Goal: Browse casually: Explore the website without a specific task or goal

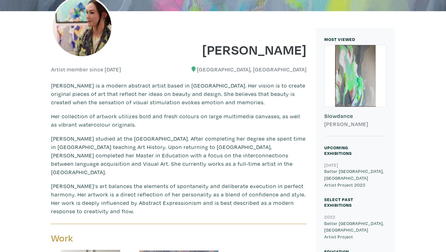
scroll to position [129, 0]
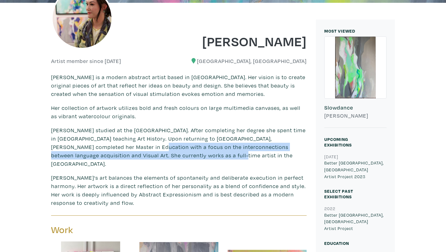
drag, startPoint x: 102, startPoint y: 148, endPoint x: 158, endPoint y: 158, distance: 57.0
click at [158, 158] on p "[PERSON_NAME] studied at the [GEOGRAPHIC_DATA]. After completing her degree she…" at bounding box center [179, 147] width 256 height 42
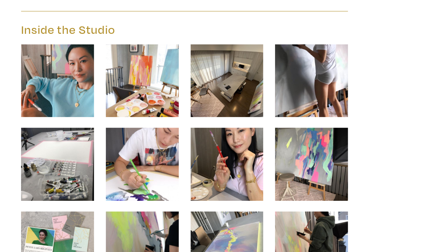
scroll to position [889, 0]
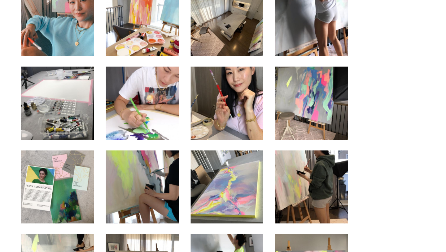
click at [58, 73] on img at bounding box center [79, 70] width 57 height 57
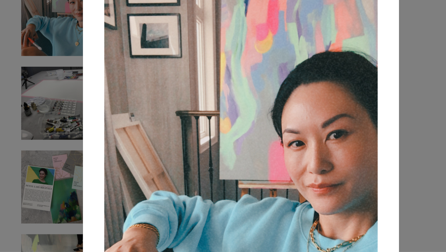
click at [34, 218] on div "× Save changes Close" at bounding box center [223, 126] width 446 height 252
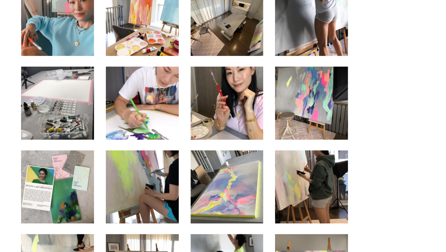
click at [233, 132] on img at bounding box center [212, 135] width 57 height 57
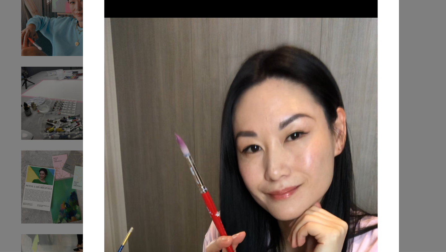
click at [361, 174] on div "× Save changes Close" at bounding box center [223, 126] width 446 height 252
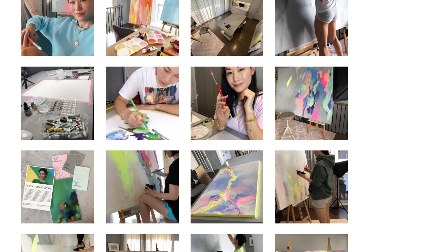
click at [162, 131] on img at bounding box center [145, 135] width 57 height 57
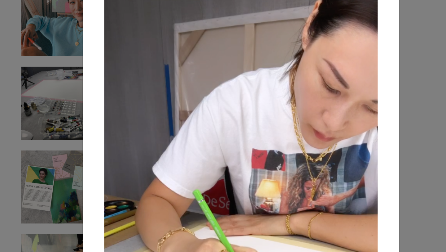
click at [363, 152] on div "× Save changes Close" at bounding box center [223, 126] width 446 height 252
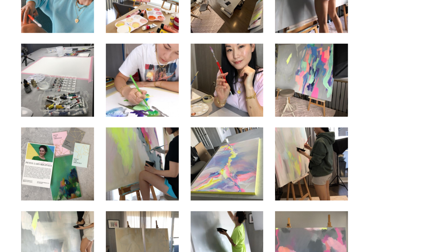
scroll to position [924, 0]
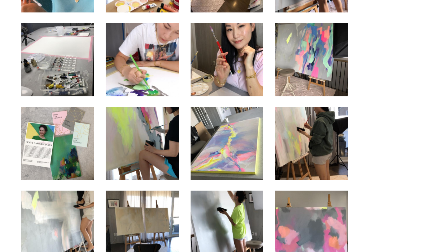
click at [298, 165] on img at bounding box center [278, 166] width 57 height 57
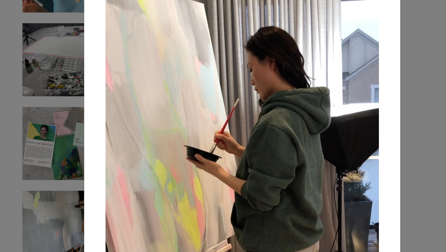
click at [363, 110] on div "× Save changes Close" at bounding box center [223, 126] width 446 height 252
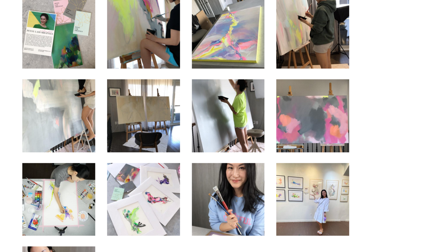
scroll to position [1011, 0]
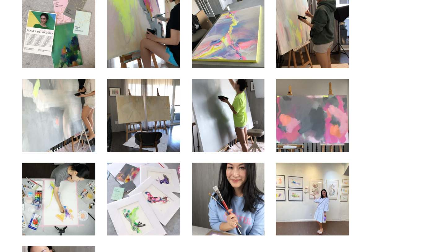
click at [215, 148] on img at bounding box center [212, 145] width 57 height 57
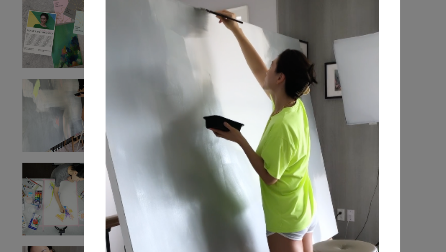
click at [40, 184] on div "× Save changes Close" at bounding box center [223, 126] width 446 height 252
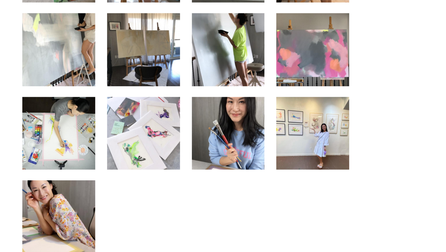
scroll to position [1063, 0]
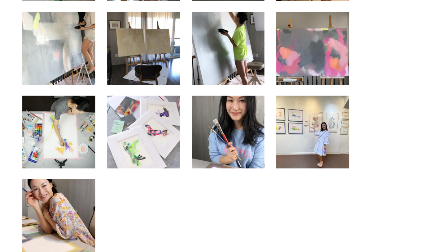
click at [281, 170] on img at bounding box center [278, 158] width 57 height 57
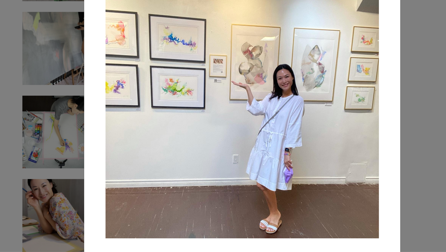
click at [83, 217] on div "× Save changes Close" at bounding box center [223, 126] width 446 height 252
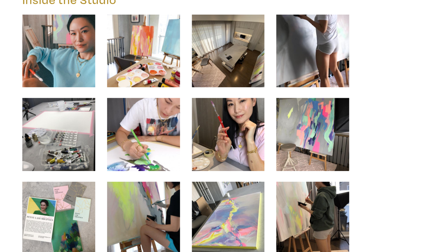
scroll to position [846, 0]
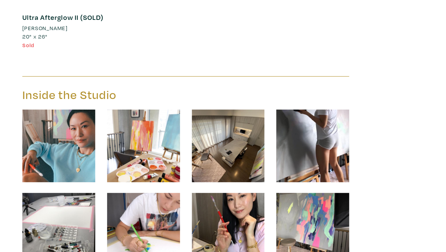
click at [140, 121] on img at bounding box center [145, 114] width 57 height 57
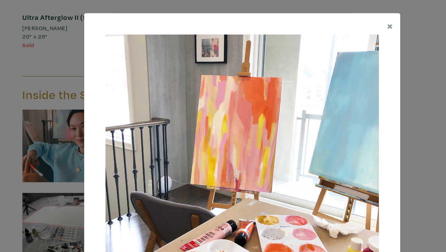
scroll to position [16, 0]
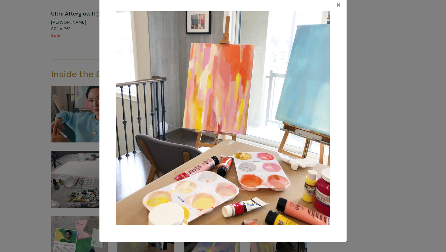
click at [19, 161] on div "× Save changes Close" at bounding box center [223, 126] width 446 height 252
